Goal: Transaction & Acquisition: Purchase product/service

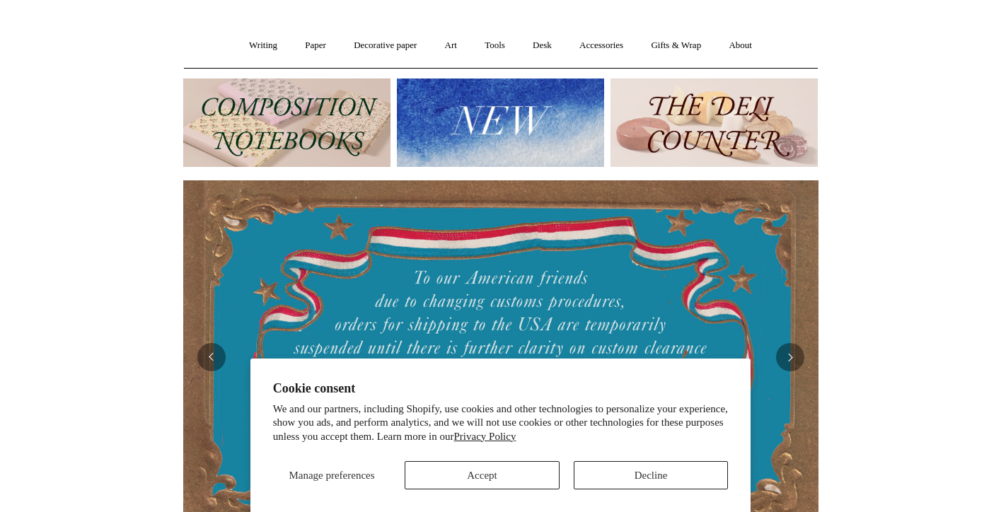
scroll to position [104, 0]
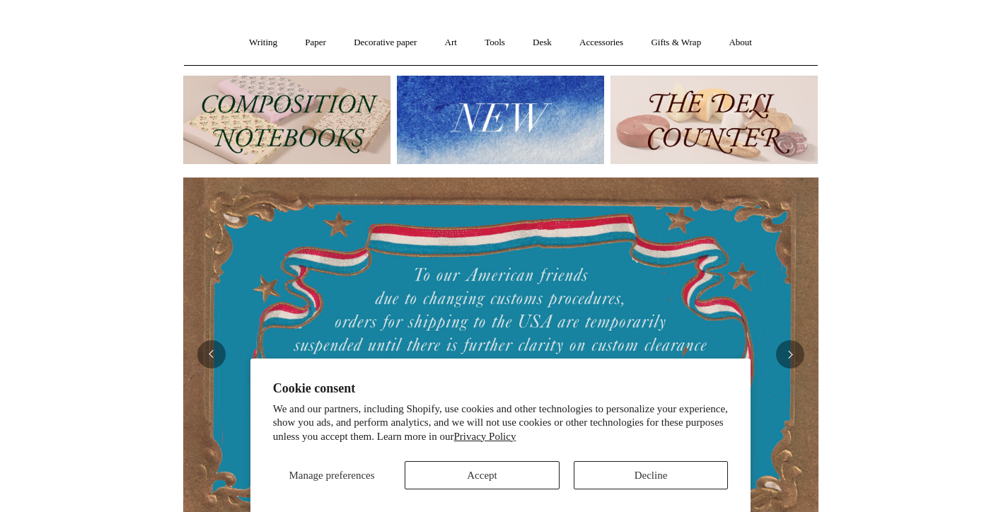
click at [470, 478] on button "Accept" at bounding box center [481, 475] width 155 height 28
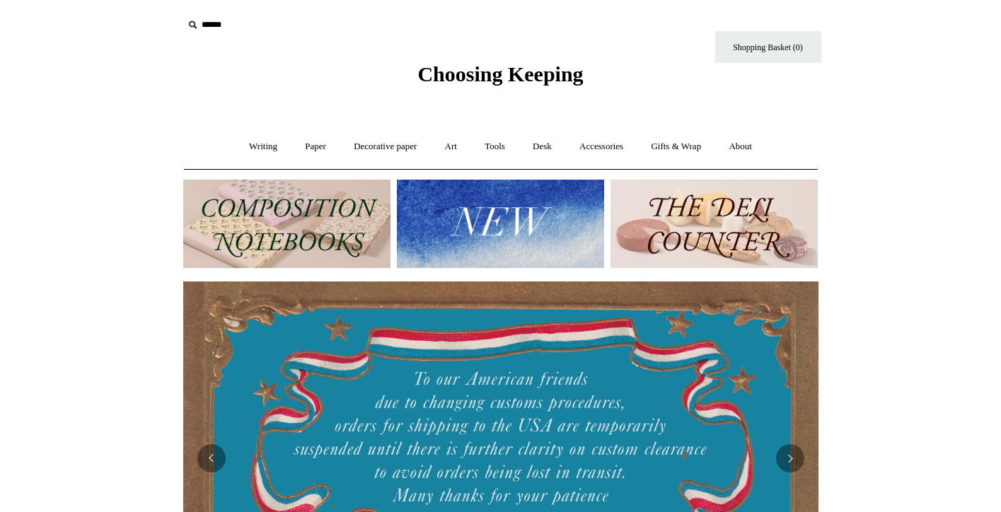
scroll to position [0, 0]
click at [320, 142] on link "Paper +" at bounding box center [315, 146] width 47 height 37
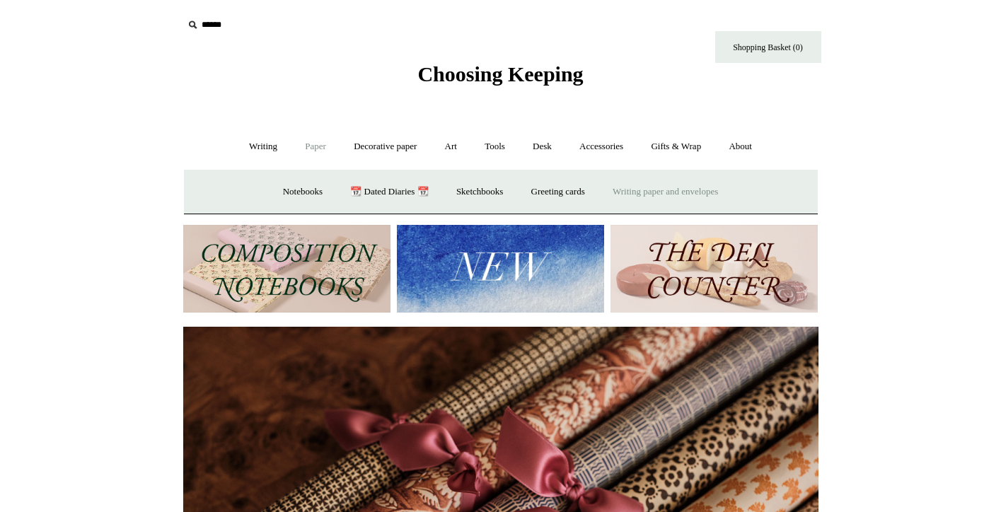
click at [629, 193] on link "Writing paper and envelopes +" at bounding box center [665, 191] width 131 height 37
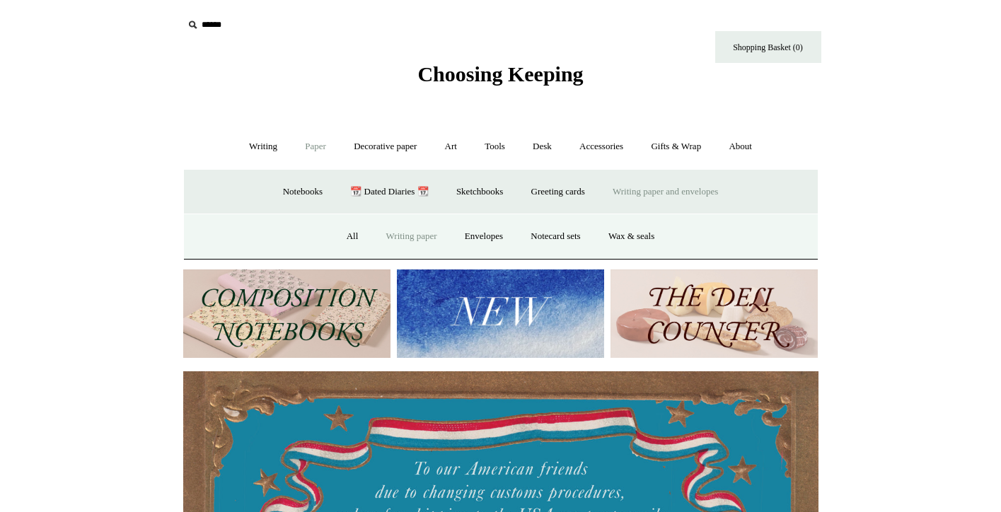
click at [421, 241] on link "Writing paper" at bounding box center [411, 236] width 76 height 37
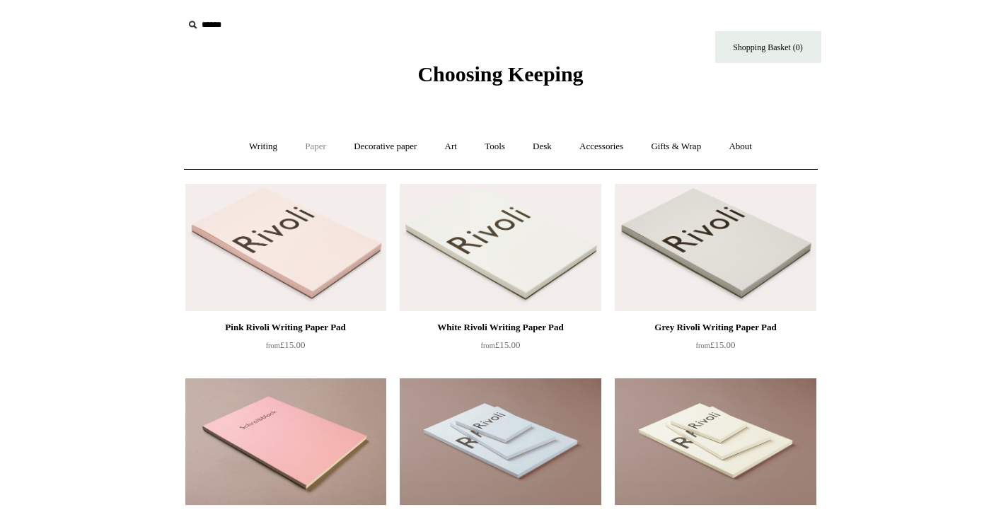
click at [310, 145] on link "Paper +" at bounding box center [315, 146] width 47 height 37
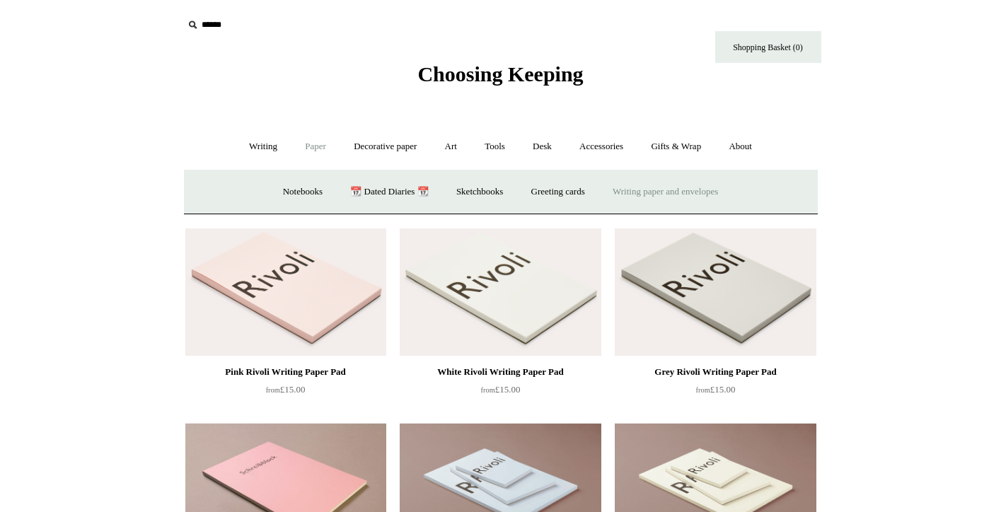
click at [660, 193] on link "Writing paper and envelopes +" at bounding box center [665, 191] width 131 height 37
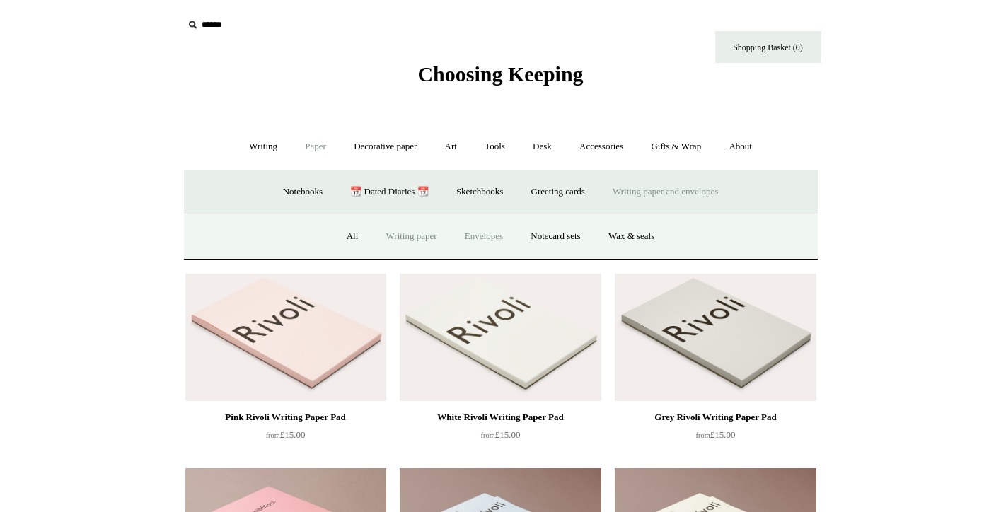
click at [501, 229] on link "Envelopes" at bounding box center [484, 236] width 64 height 37
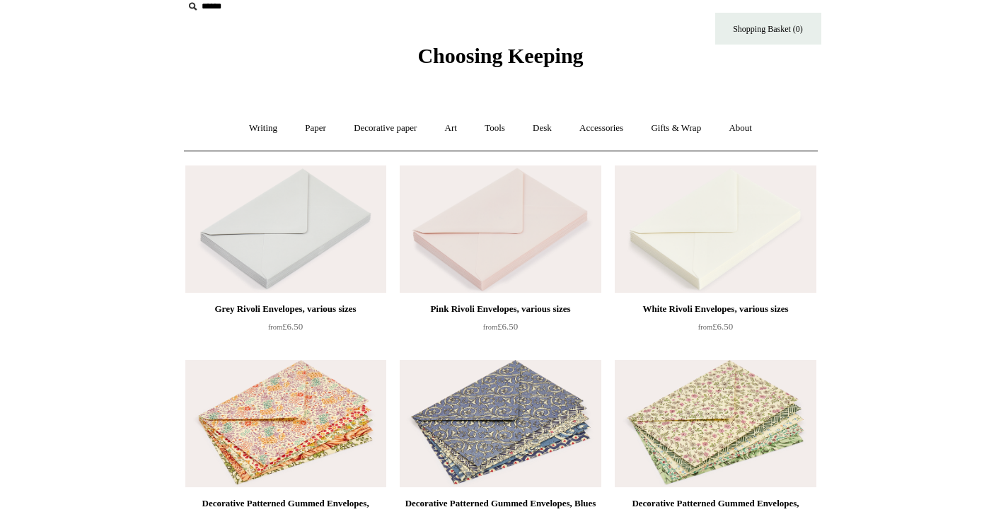
scroll to position [17, 0]
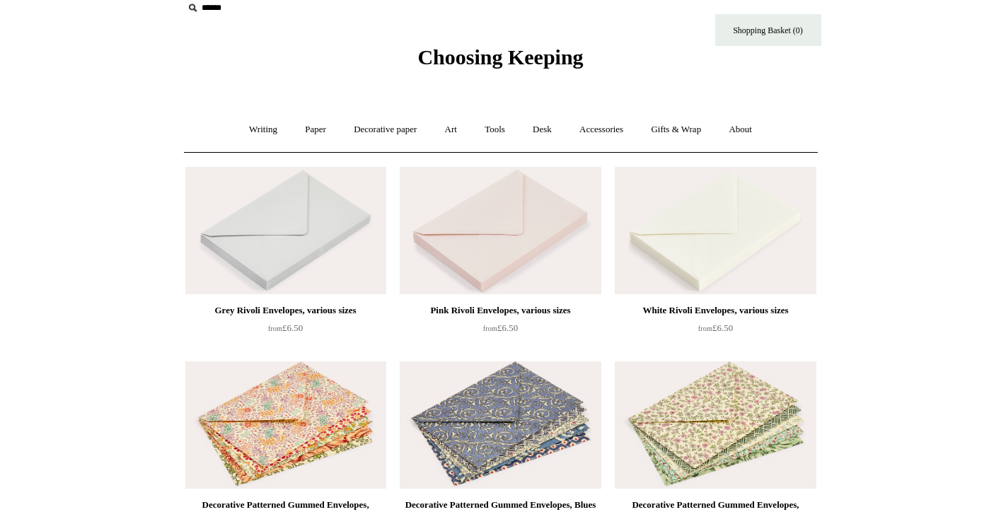
click at [703, 246] on img at bounding box center [714, 230] width 201 height 127
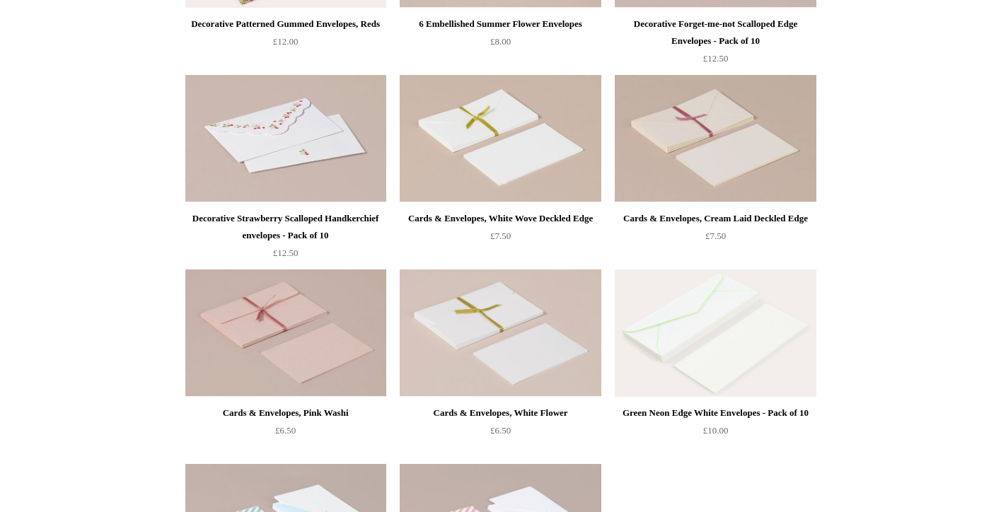
scroll to position [746, 0]
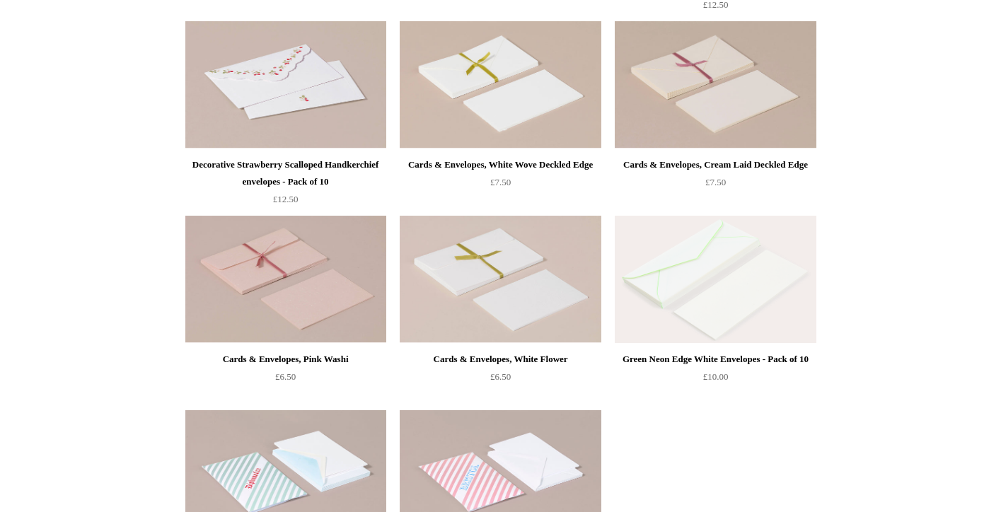
click at [699, 325] on img at bounding box center [714, 279] width 201 height 127
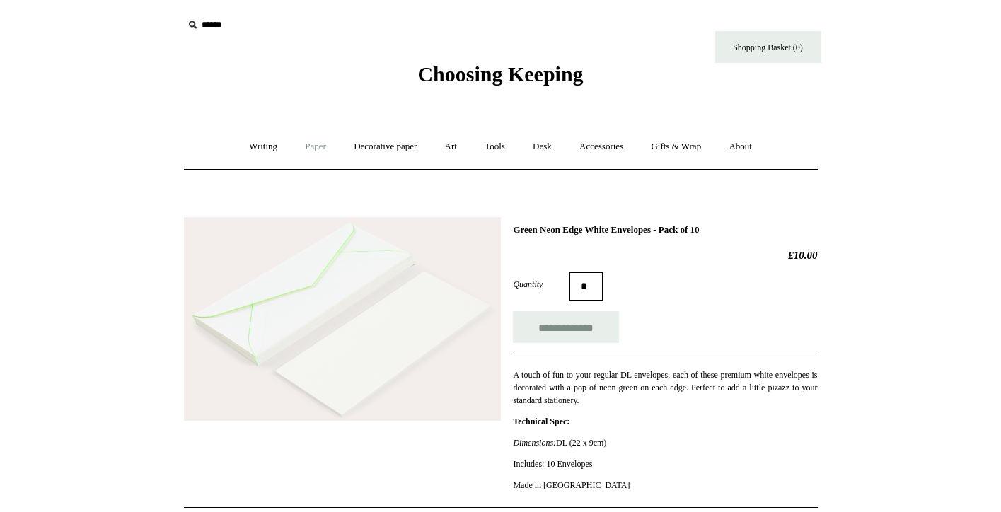
click at [318, 151] on link "Paper +" at bounding box center [315, 146] width 47 height 37
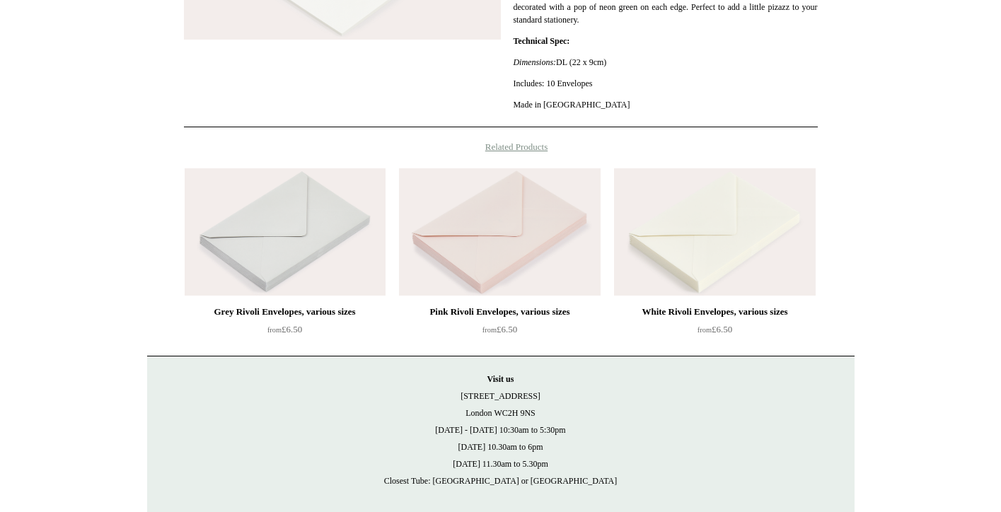
scroll to position [431, 0]
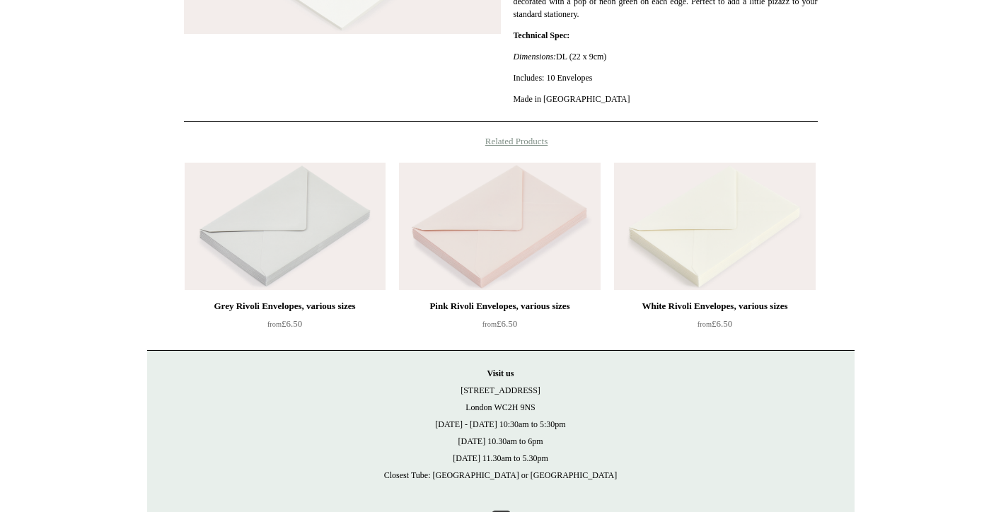
click at [671, 269] on img at bounding box center [714, 226] width 201 height 127
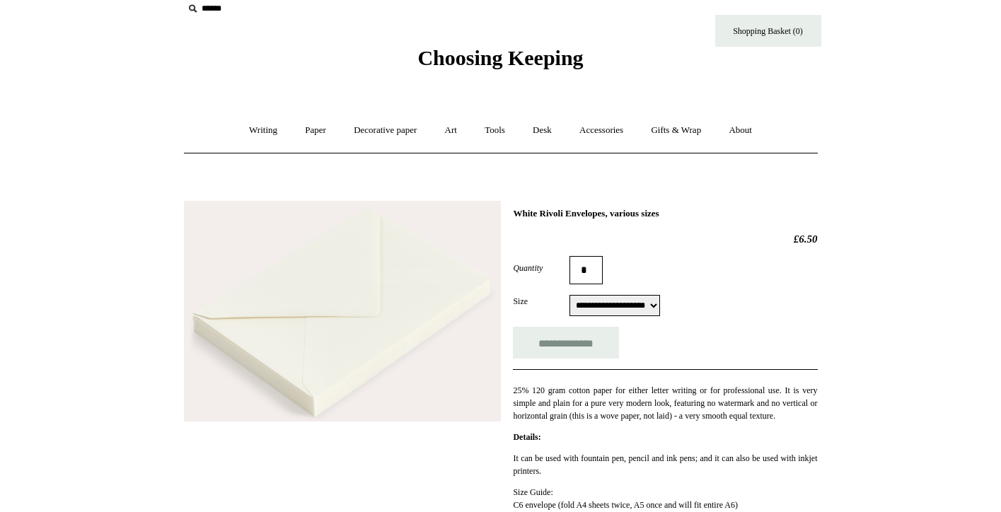
scroll to position [20, 0]
